Goal: Navigation & Orientation: Find specific page/section

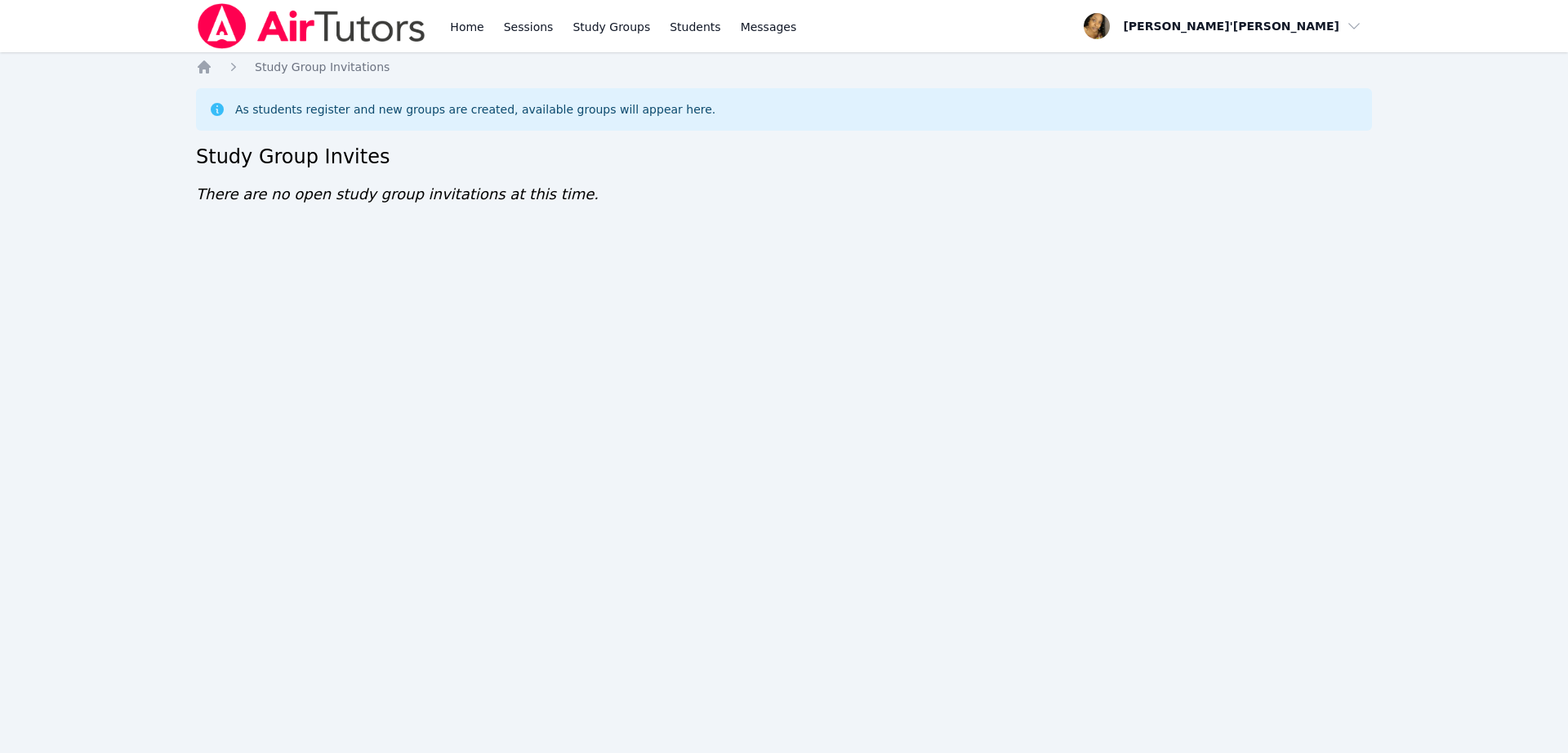
click at [1491, 734] on div "Home Sessions Study Groups Students Messages Open user menu Lee'Tayna Hostick O…" at bounding box center [784, 376] width 1568 height 753
click at [523, 330] on div "Home Sessions Study Groups Students Messages Open user menu Lee'Tayna Hostick O…" at bounding box center [784, 376] width 1568 height 753
click at [88, 87] on div "Home Sessions Study Groups Students Messages Open user menu Lee'Tayna Hostick O…" at bounding box center [784, 376] width 1568 height 753
click at [0, 565] on div "Home Sessions Study Groups Students Messages Open user menu Lee'Tayna Hostick O…" at bounding box center [784, 376] width 1568 height 753
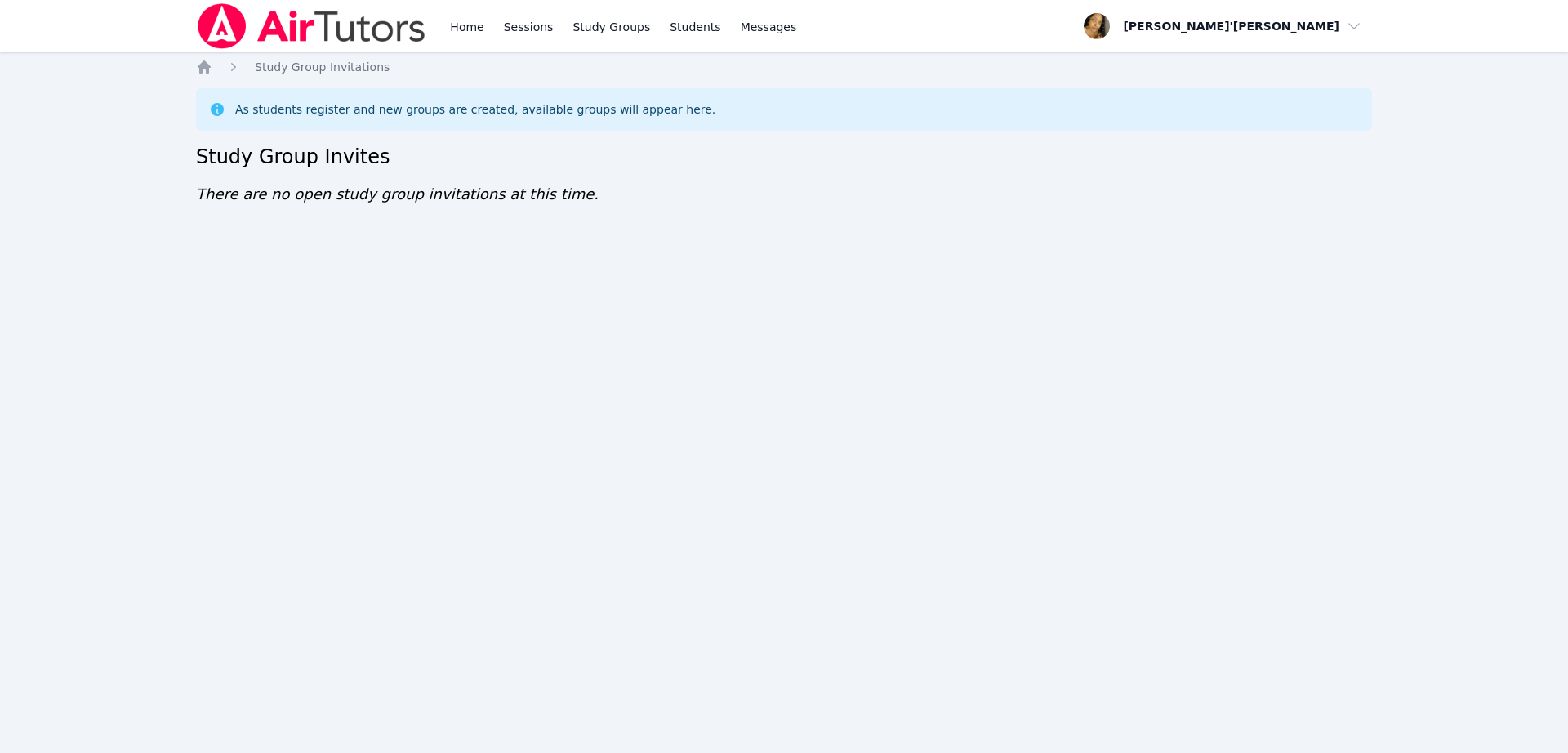
click at [0, 565] on div "Home Sessions Study Groups Students Messages Open user menu Lee'Tayna Hostick O…" at bounding box center [784, 376] width 1568 height 753
click at [1361, 425] on div "Home Sessions Study Groups Students Messages Open user menu Lee'Tayna Hostick O…" at bounding box center [784, 376] width 1568 height 753
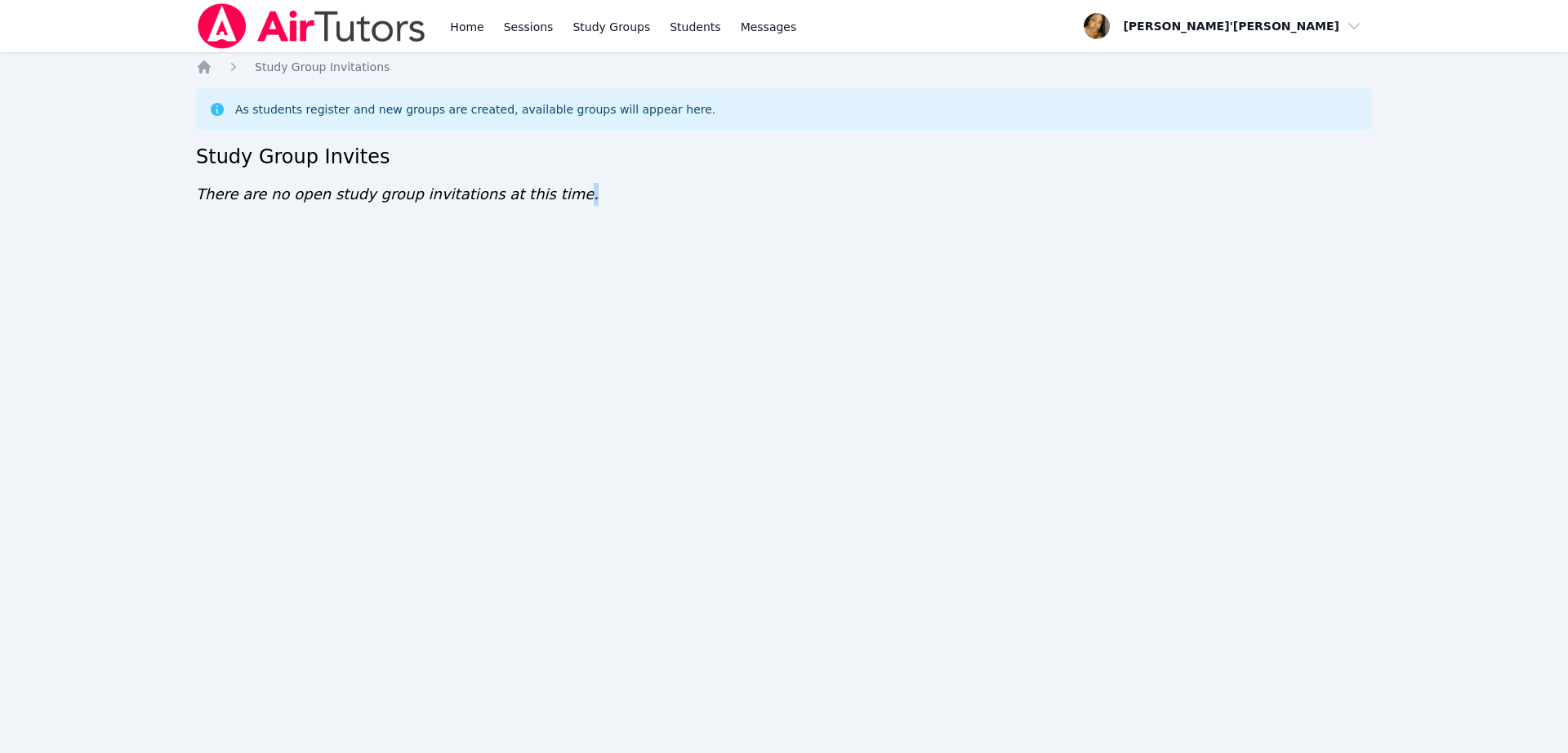
drag, startPoint x: 1361, startPoint y: 425, endPoint x: 1298, endPoint y: 420, distance: 63.2
click at [1361, 425] on div "Home Sessions Study Groups Students Messages Open user menu Lee'Tayna Hostick O…" at bounding box center [784, 376] width 1568 height 753
click at [95, 102] on div "Home Sessions Study Groups Students Messages Open user menu Lee'Tayna Hostick O…" at bounding box center [784, 376] width 1568 height 753
click at [70, 12] on nav "Home Sessions Study Groups Students Messages Open user menu [PERSON_NAME]'[PERS…" at bounding box center [784, 26] width 1568 height 52
click at [57, 21] on nav "Home Sessions Study Groups Students Messages Open user menu [PERSON_NAME]'[PERS…" at bounding box center [784, 26] width 1568 height 52
